Goal: Navigation & Orientation: Find specific page/section

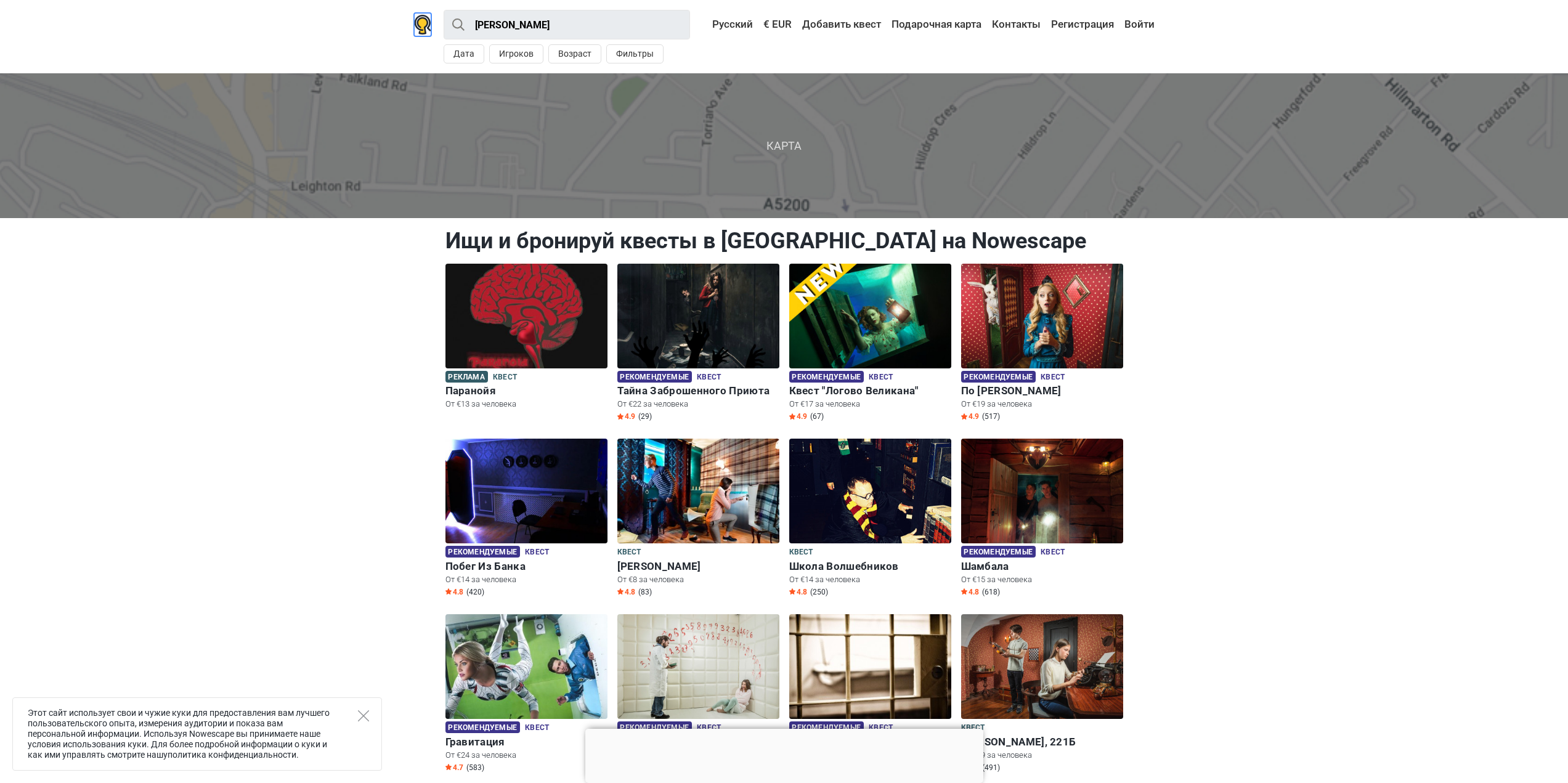
click at [427, 26] on img at bounding box center [423, 25] width 17 height 20
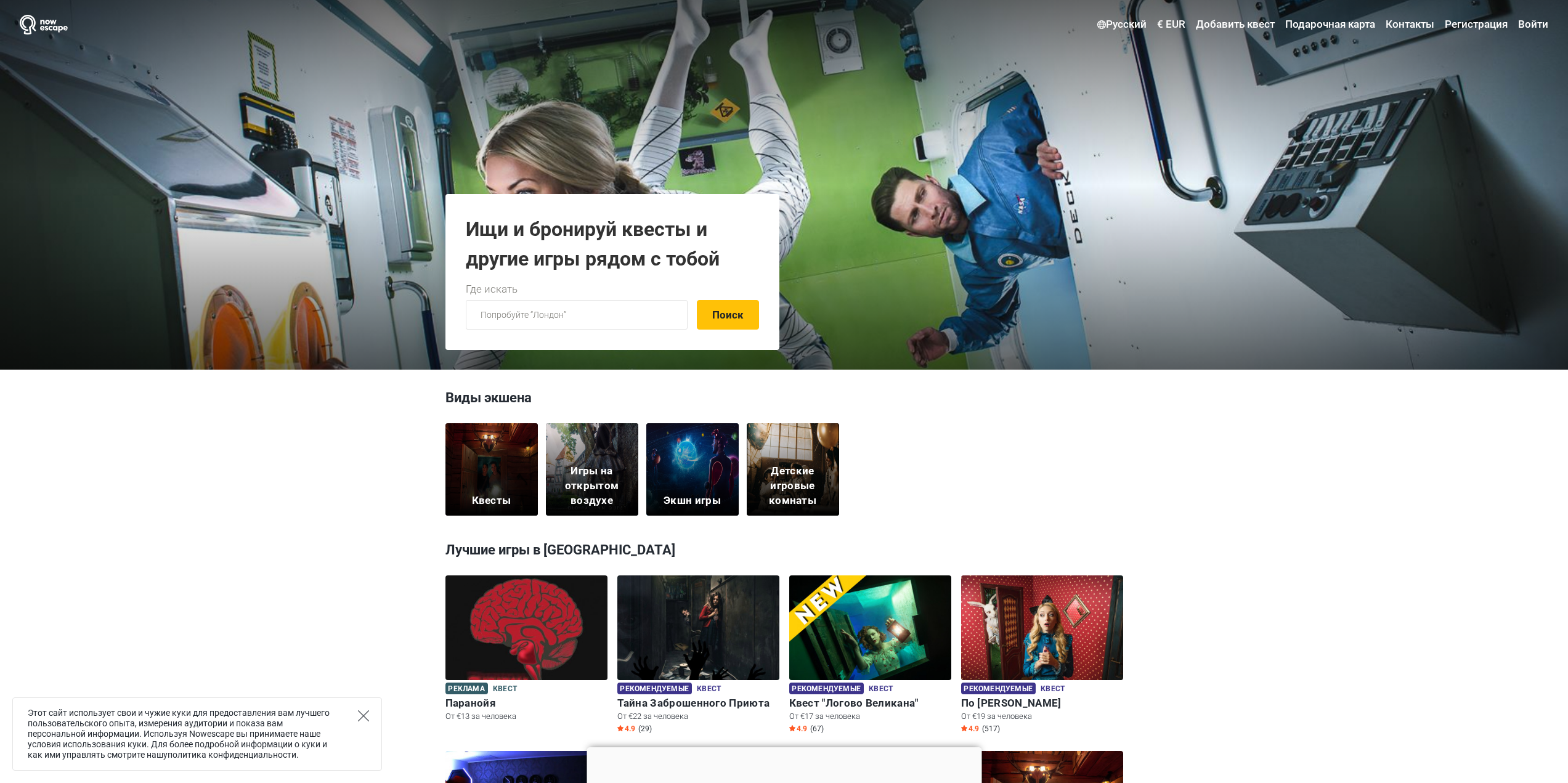
click at [364, 718] on icon "Close" at bounding box center [364, 716] width 11 height 11
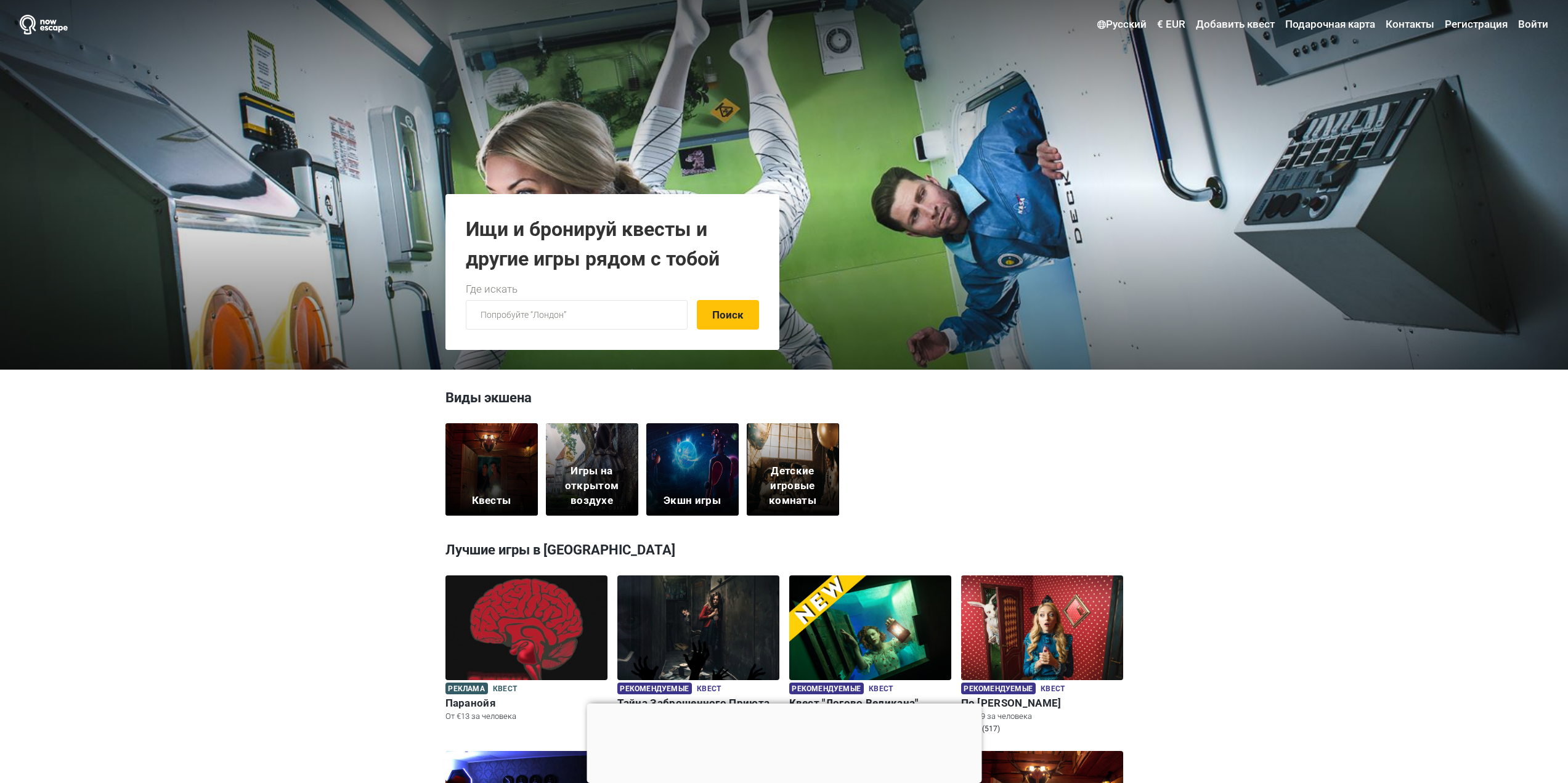
click at [493, 461] on div "Квесты" at bounding box center [492, 470] width 93 height 93
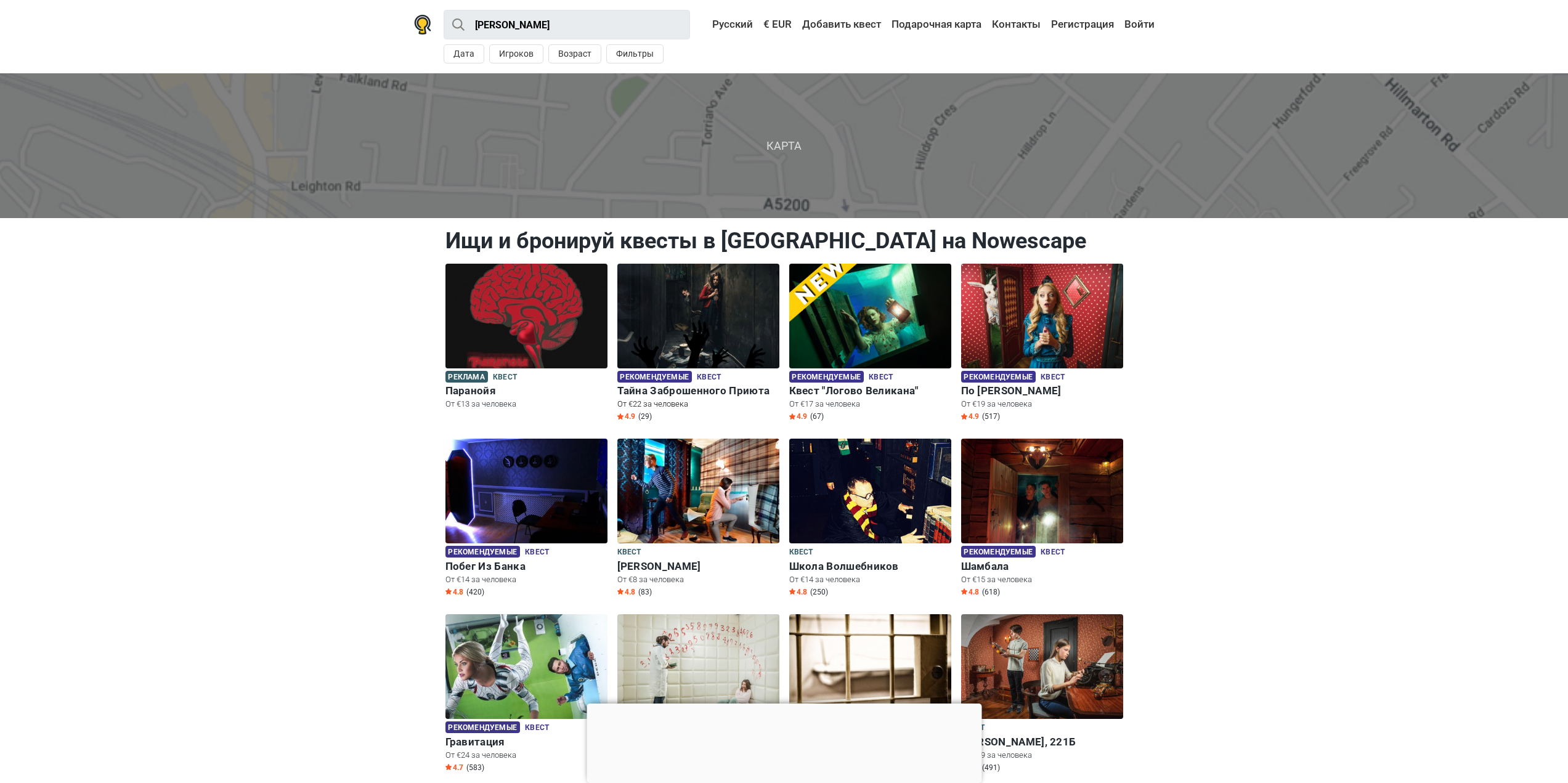
click at [698, 334] on img at bounding box center [698, 316] width 162 height 105
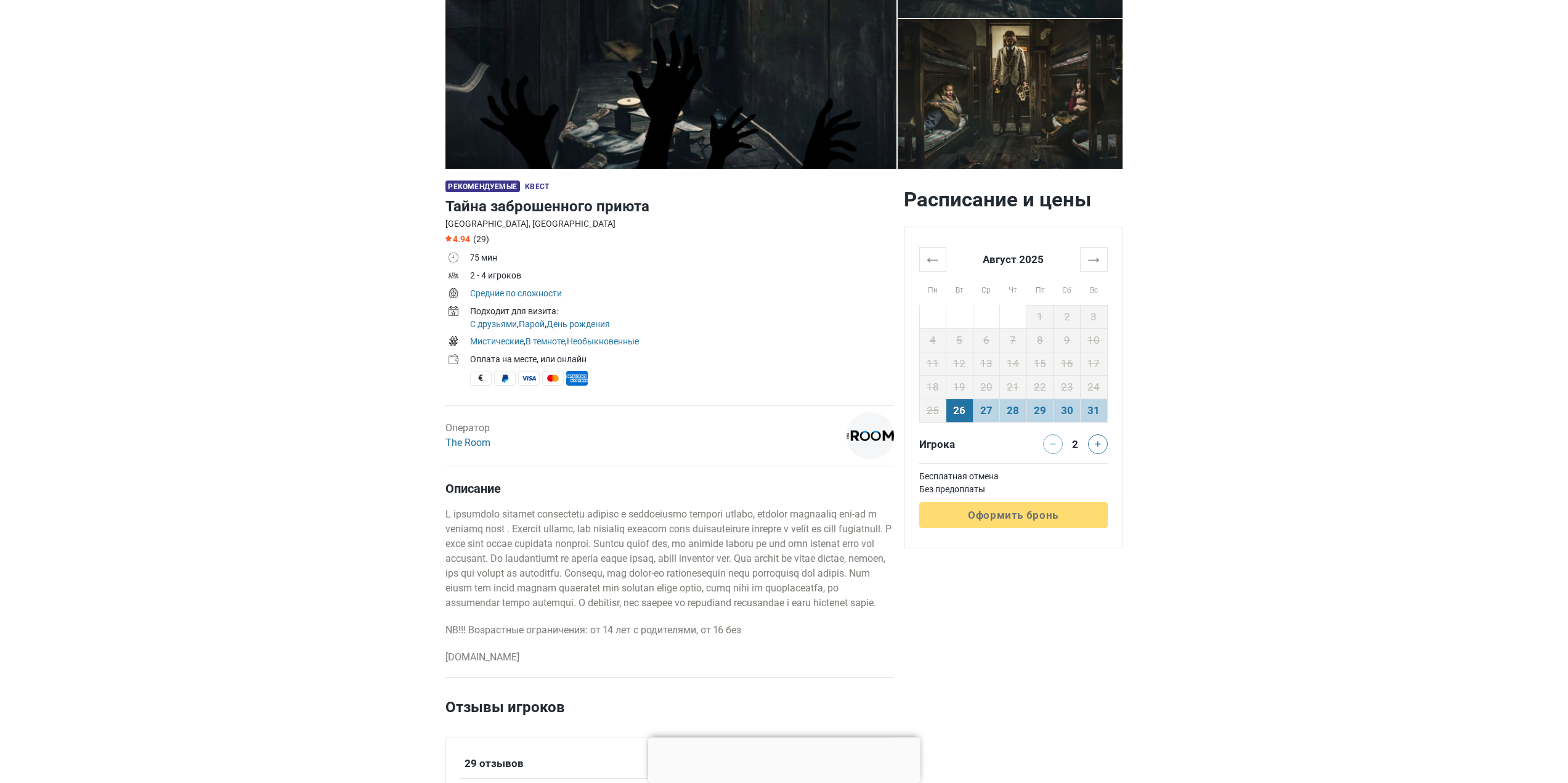
scroll to position [411, 0]
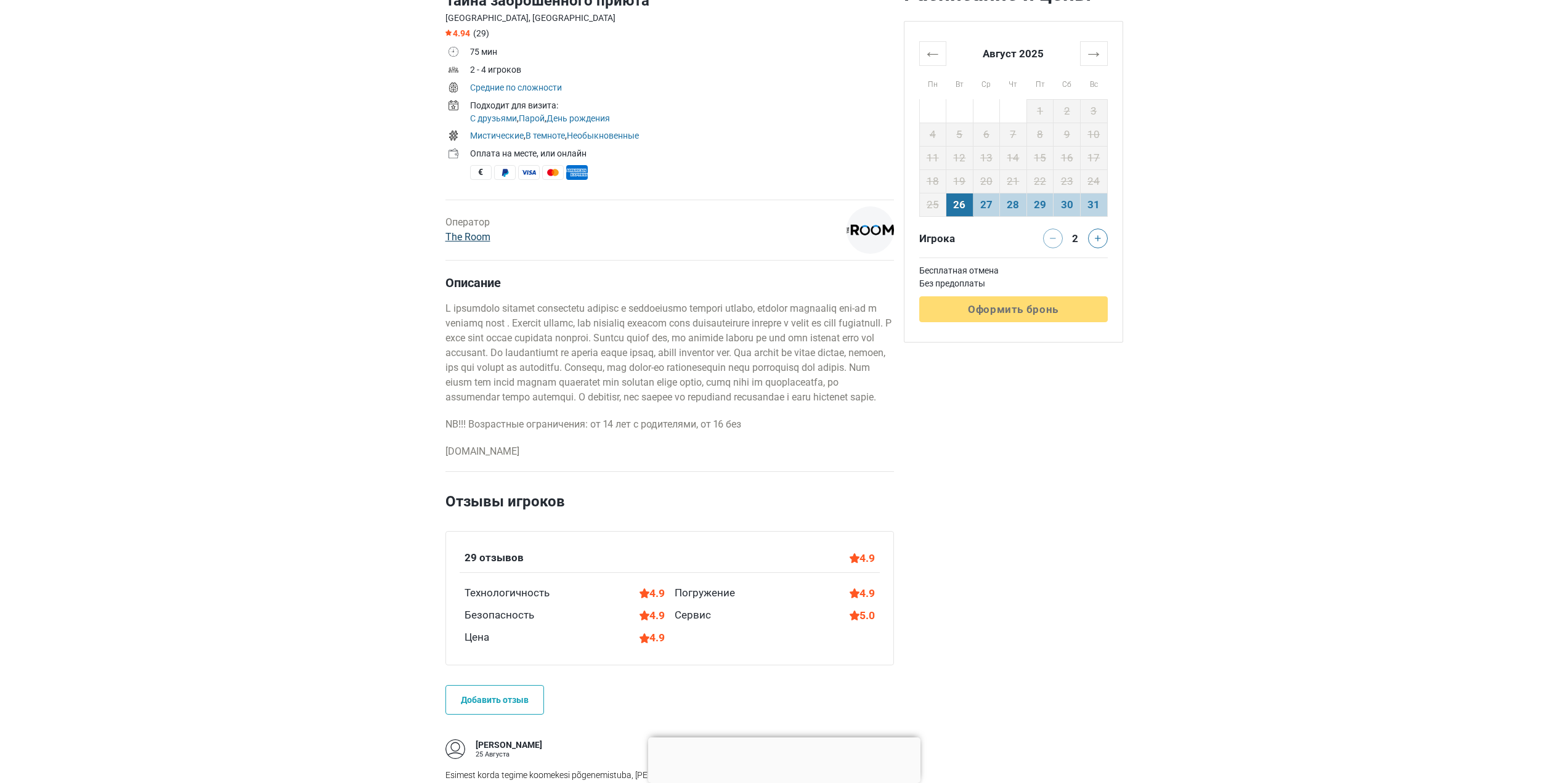
click at [461, 232] on link "The Room" at bounding box center [468, 237] width 45 height 11
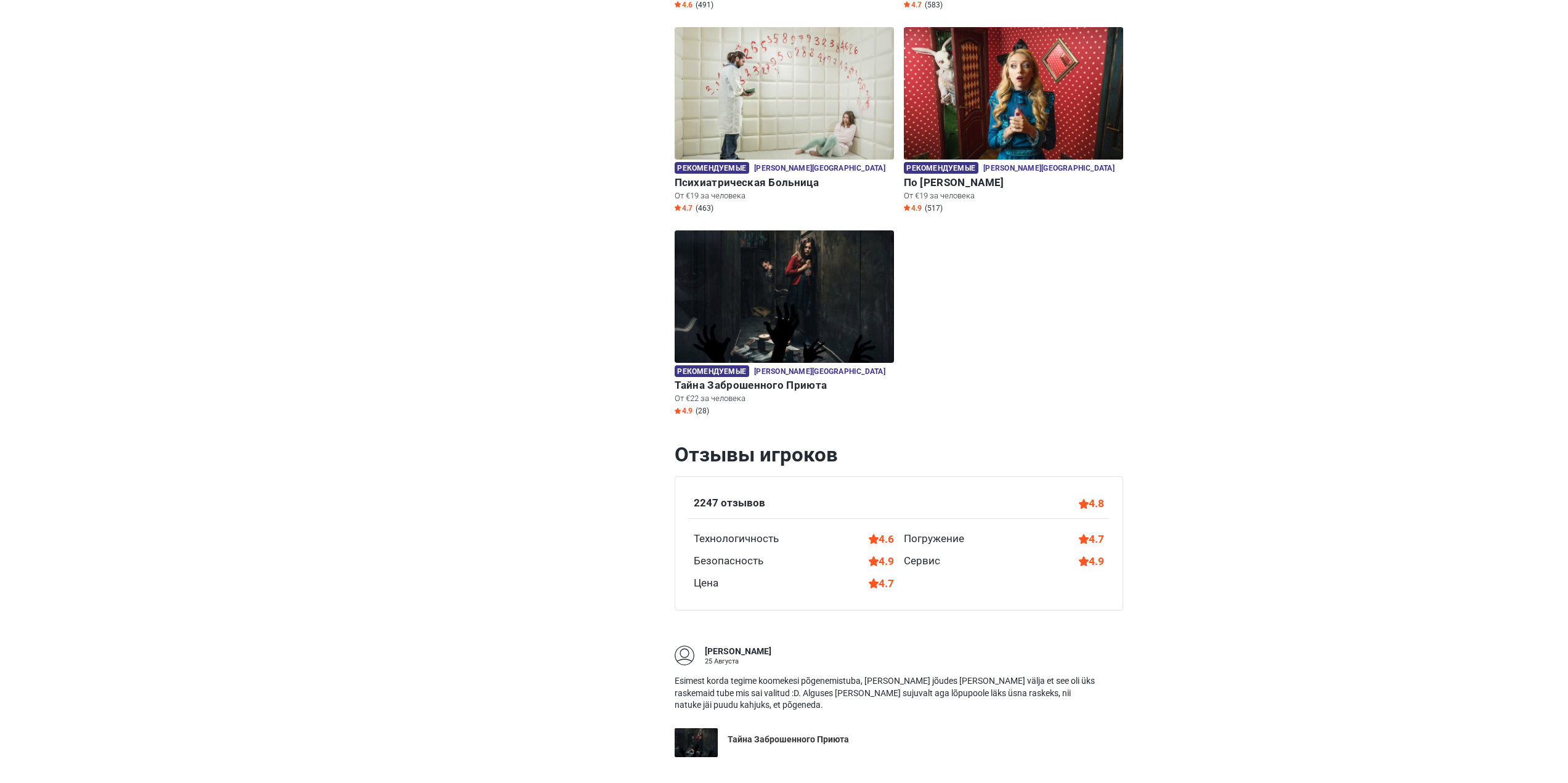
scroll to position [205, 0]
